Goal: Check status: Check status

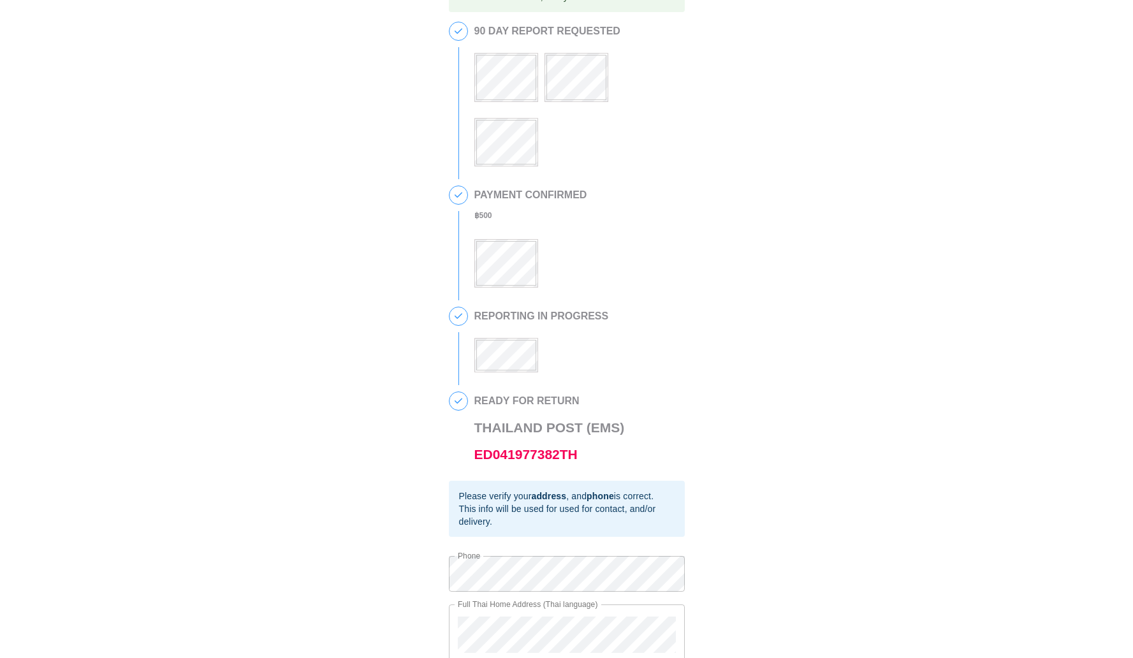
scroll to position [82, 0]
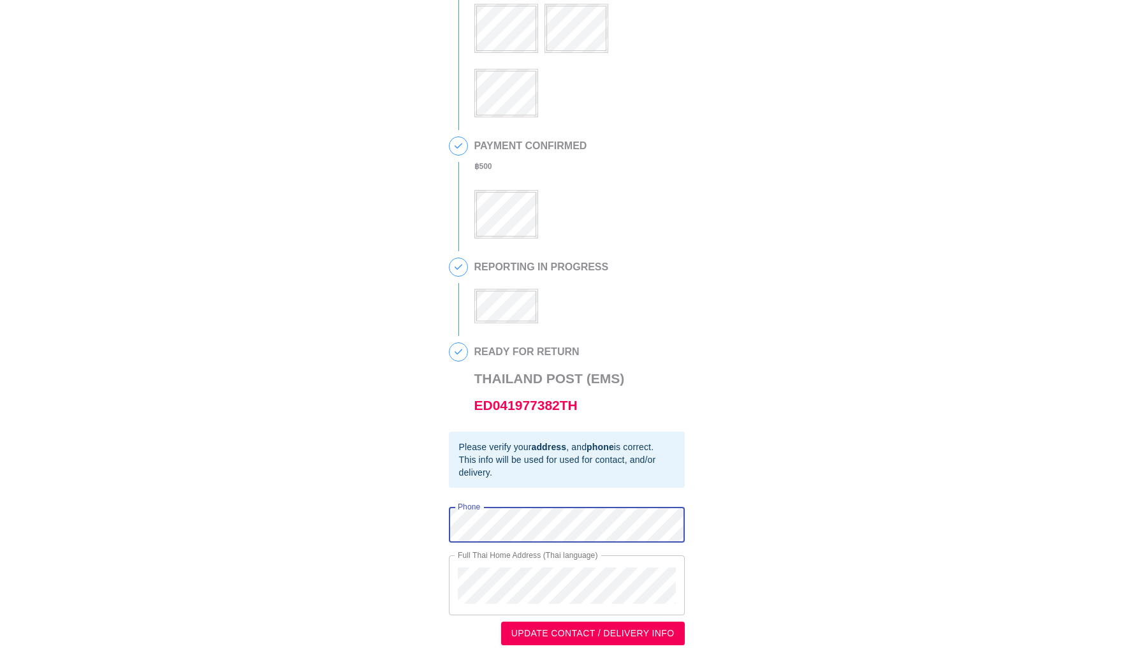
click at [419, 526] on div "This is a secure link , and your information is safe . 1 90 DAY REPORT REQUESTE…" at bounding box center [566, 288] width 1107 height 713
